Goal: Navigation & Orientation: Find specific page/section

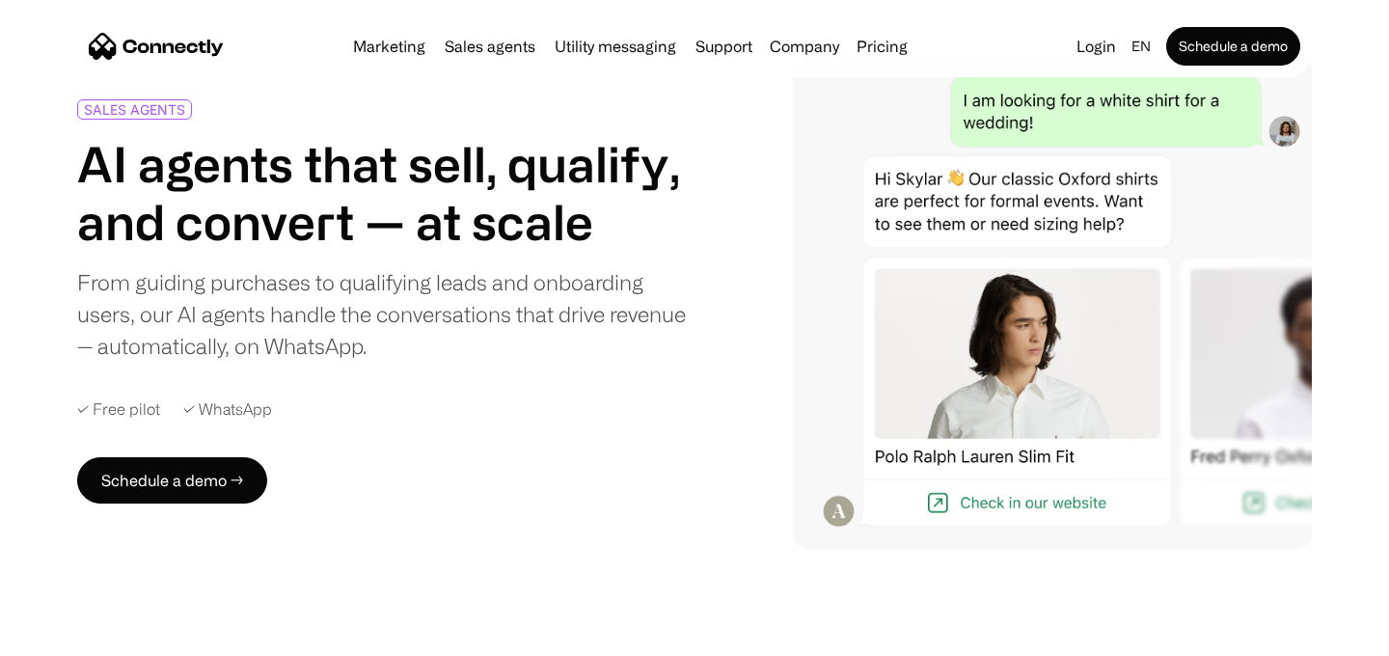
scroll to position [119, 0]
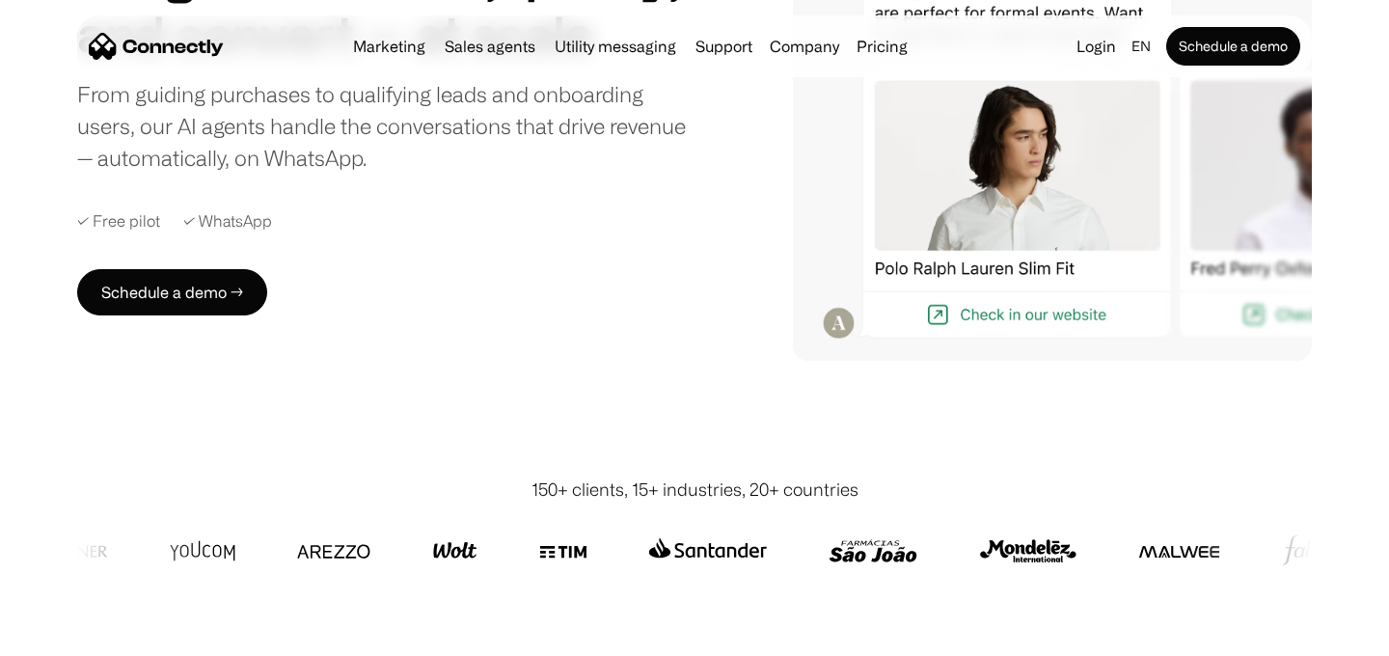
scroll to position [177, 0]
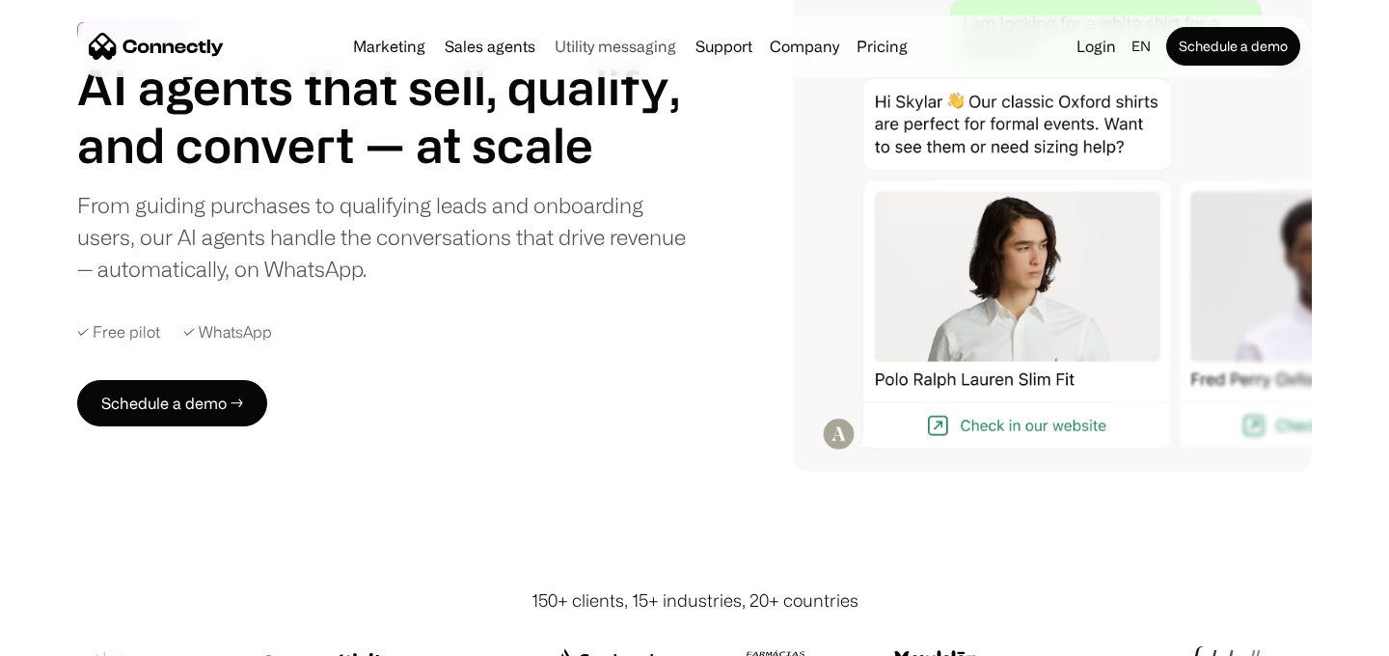
click at [638, 39] on link "Utility messaging" at bounding box center [615, 46] width 137 height 15
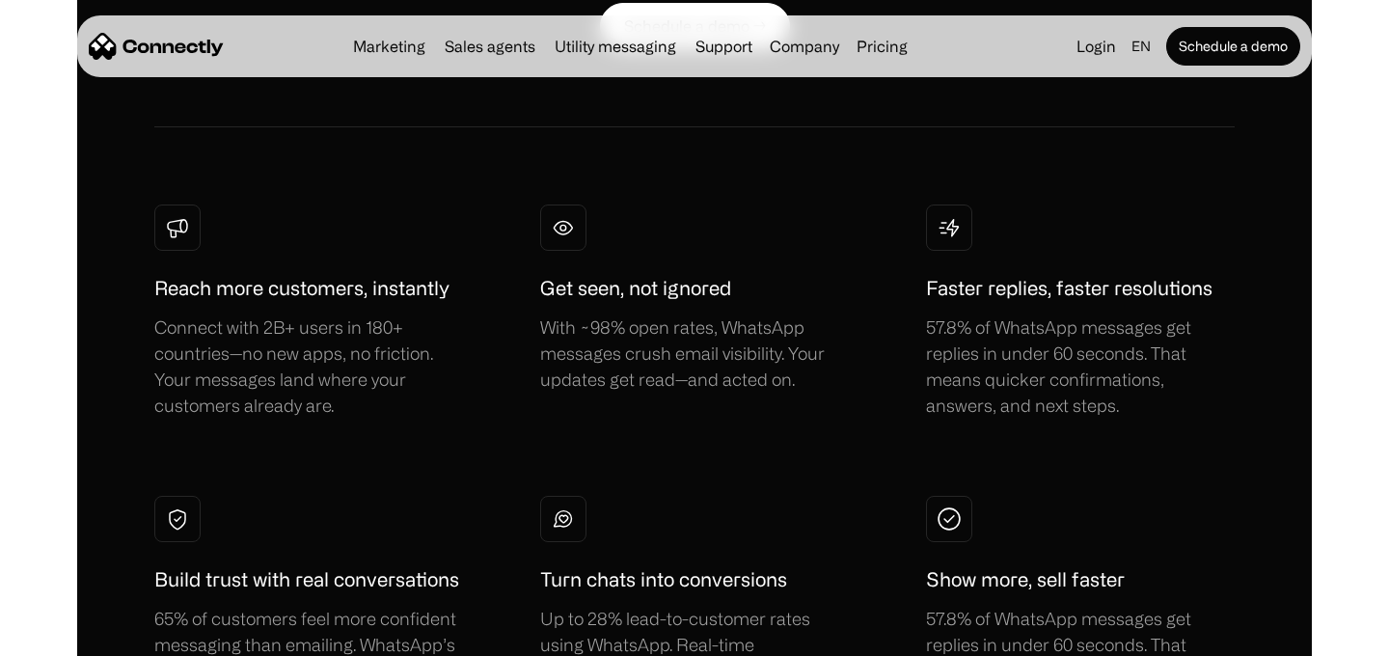
scroll to position [1113, 0]
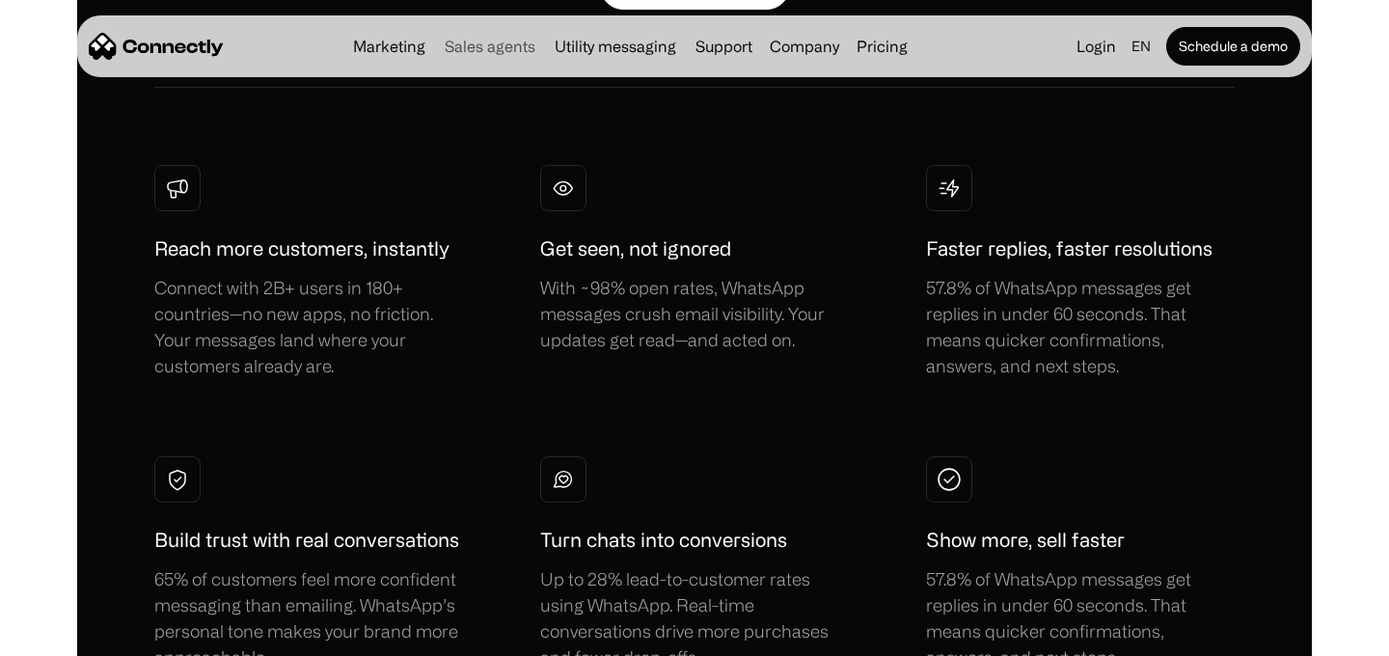
click at [502, 43] on link "Sales agents" at bounding box center [490, 46] width 106 height 15
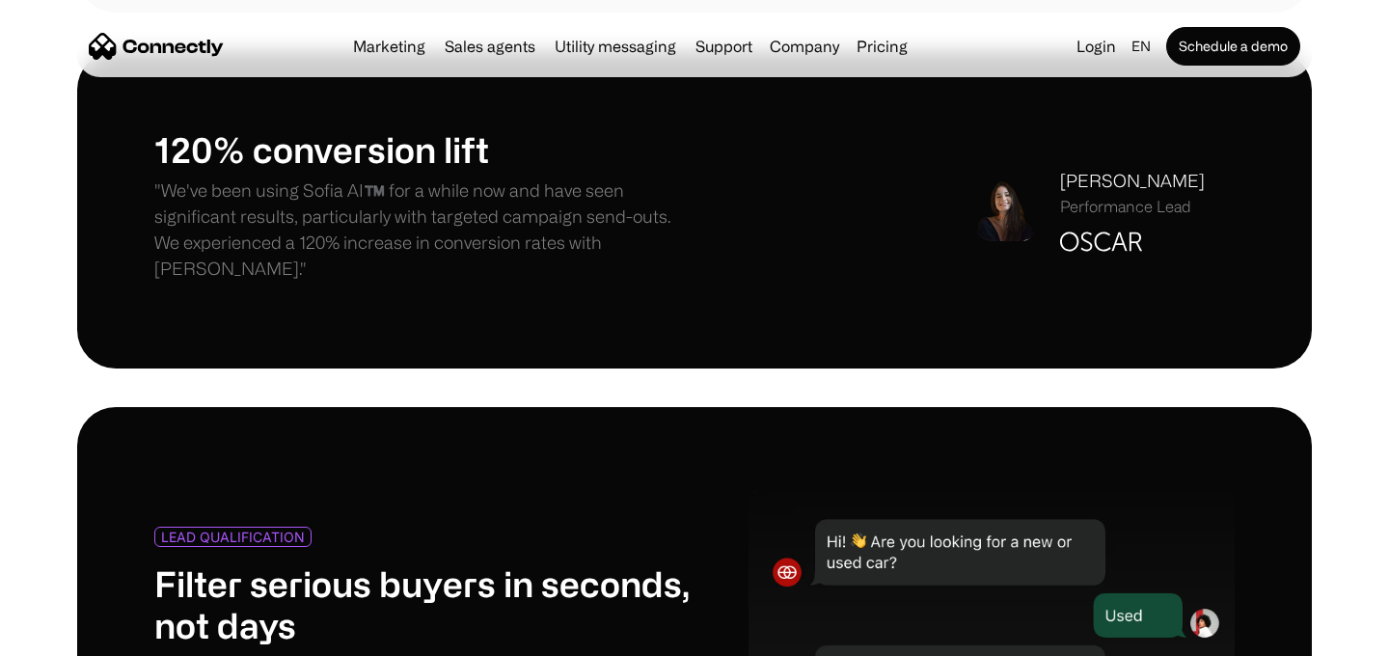
scroll to position [1516, 0]
